Goal: Find contact information: Find contact information

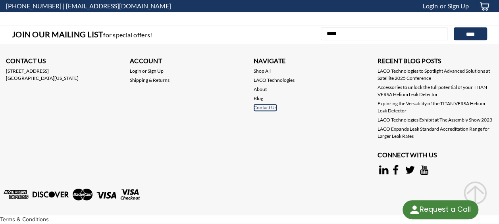
click at [270, 104] on link "Contact Us" at bounding box center [264, 107] width 23 height 7
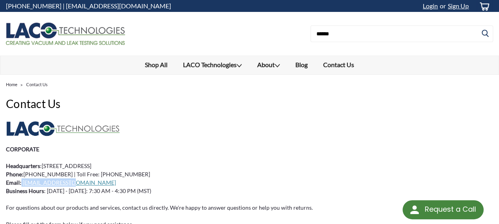
drag, startPoint x: 70, startPoint y: 182, endPoint x: 20, endPoint y: 182, distance: 50.0
click at [20, 182] on p "Headquarters : [STREET_ADDRESS] Phone : [PHONE_NUMBER] | Toll Free: [PHONE_NUMB…" at bounding box center [249, 177] width 487 height 33
click at [93, 182] on p "Headquarters : [STREET_ADDRESS] Phone : [PHONE_NUMBER] | Toll Free: [PHONE_NUMB…" at bounding box center [249, 177] width 487 height 33
drag, startPoint x: 78, startPoint y: 181, endPoint x: 21, endPoint y: 183, distance: 56.8
click at [21, 183] on p "Headquarters : [STREET_ADDRESS] Phone : [PHONE_NUMBER] | Toll Free: [PHONE_NUMB…" at bounding box center [249, 177] width 487 height 33
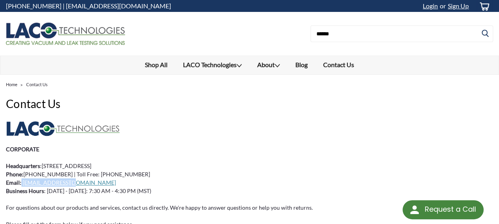
copy p "[EMAIL_ADDRESS][DOMAIN_NAME]"
